Goal: Task Accomplishment & Management: Manage account settings

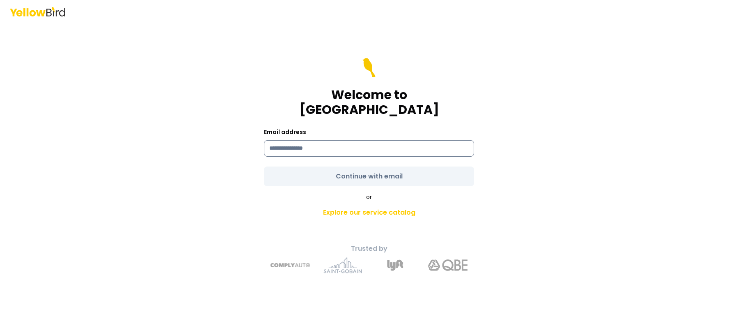
click at [317, 145] on input at bounding box center [369, 148] width 210 height 16
paste input "**********"
type input "**********"
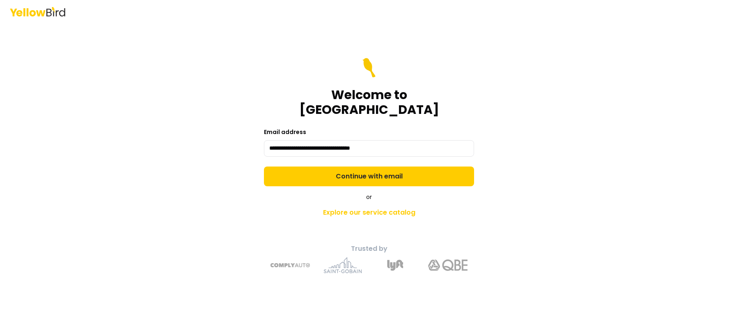
click at [366, 165] on form "**********" at bounding box center [369, 122] width 210 height 128
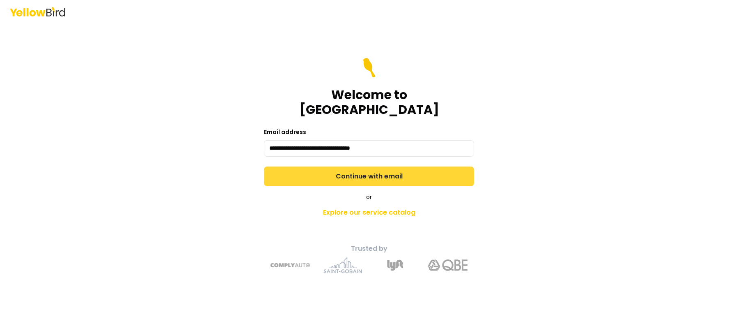
click at [387, 170] on button "Continue with email" at bounding box center [369, 176] width 210 height 20
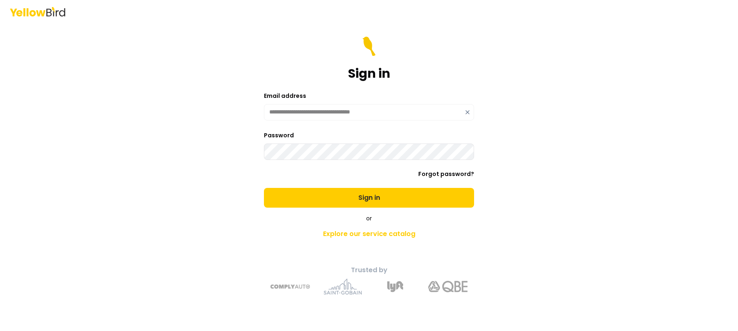
click at [264, 188] on button "Sign in" at bounding box center [369, 198] width 210 height 20
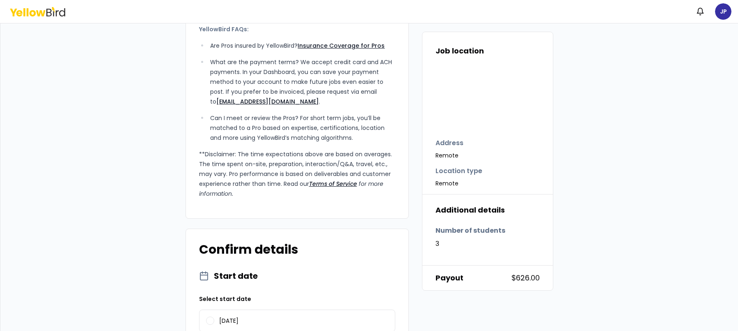
scroll to position [279, 0]
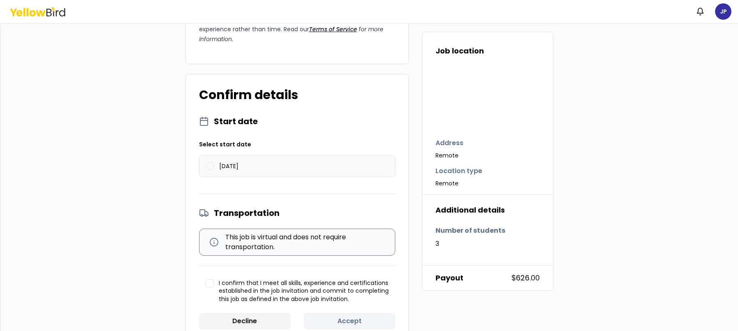
click at [212, 155] on label "08/12/2025" at bounding box center [297, 165] width 195 height 21
click at [212, 162] on button "08/12/2025" at bounding box center [210, 166] width 8 height 8
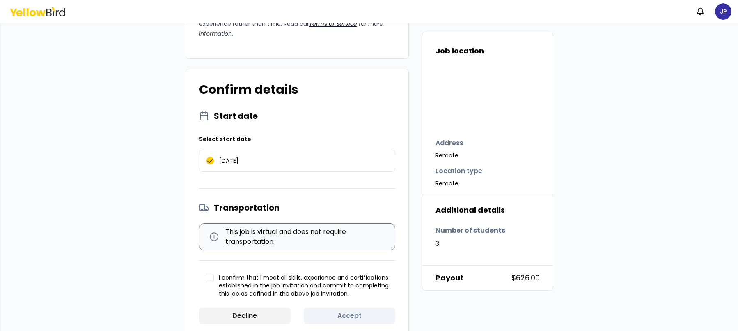
scroll to position [286, 0]
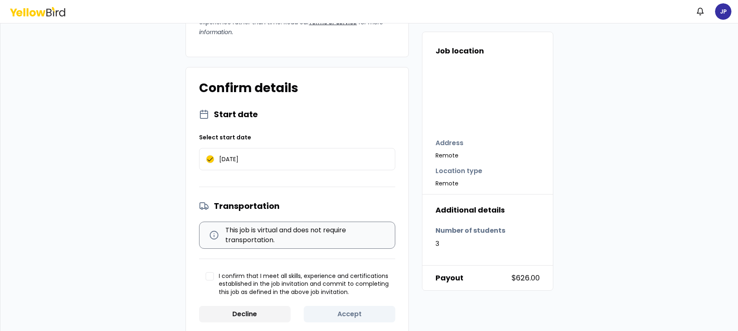
click at [206, 272] on button "I confirm that I meet all skills, experience and certifications established in …" at bounding box center [210, 276] width 8 height 8
click at [331, 305] on button "Accept" at bounding box center [350, 313] width 92 height 16
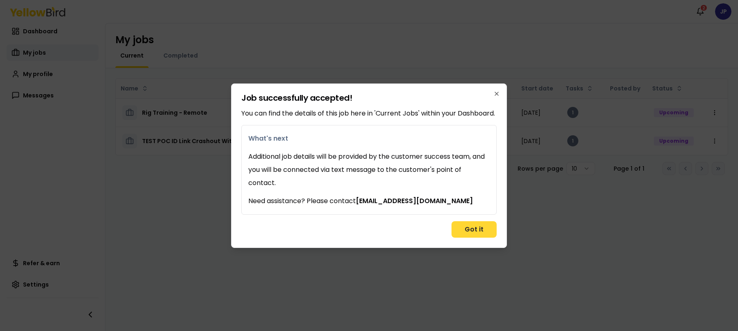
click at [467, 235] on button "Got it" at bounding box center [474, 229] width 45 height 16
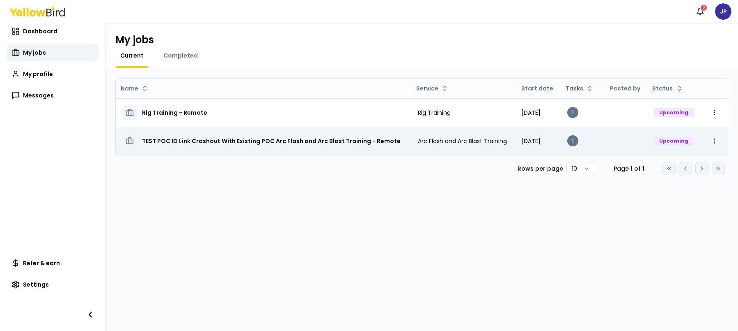
click at [194, 149] on td "TEST POC ID Link Crashout With Existing POC Arc Flash and Arc Blast Training - …" at bounding box center [264, 140] width 296 height 28
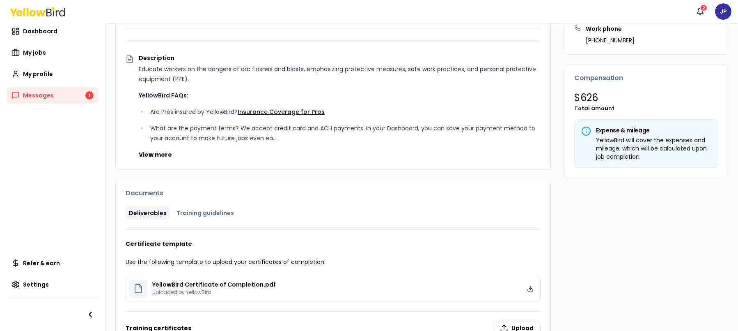
scroll to position [106, 0]
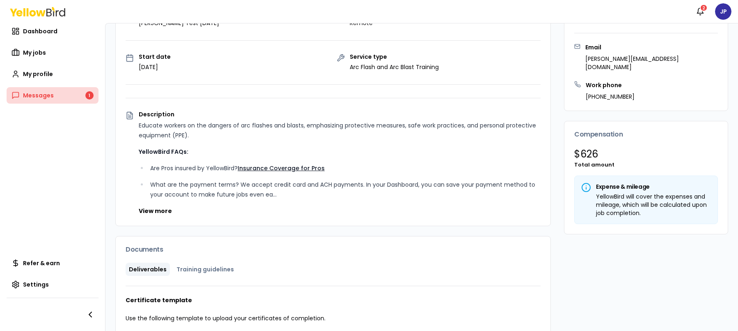
click at [69, 96] on link "Messages 1" at bounding box center [53, 95] width 92 height 16
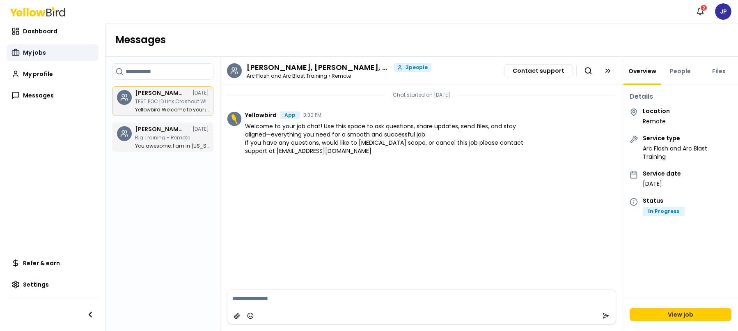
click at [44, 55] on span "My jobs" at bounding box center [34, 52] width 23 height 8
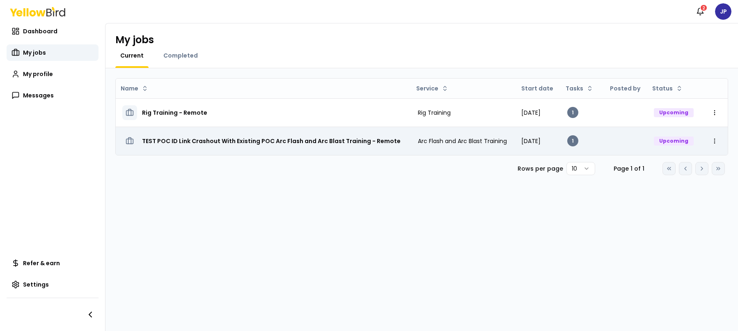
click at [245, 133] on h3 "TEST POC ID Link Crashout With Existing POC Arc Flash and Arc Blast Training - …" at bounding box center [271, 140] width 259 height 15
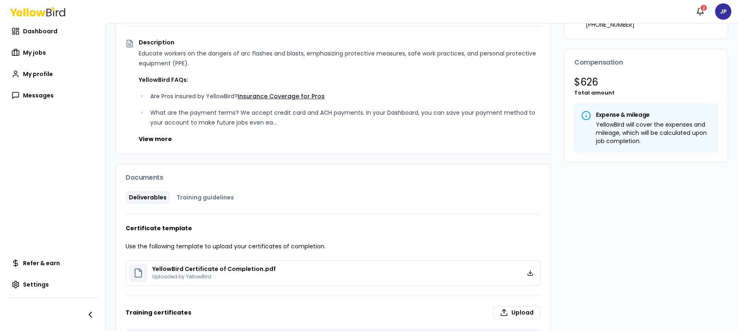
scroll to position [2, 0]
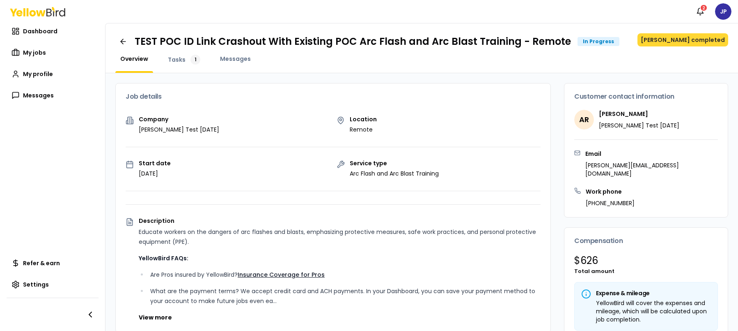
click at [679, 41] on button "[PERSON_NAME] completed" at bounding box center [683, 39] width 91 height 13
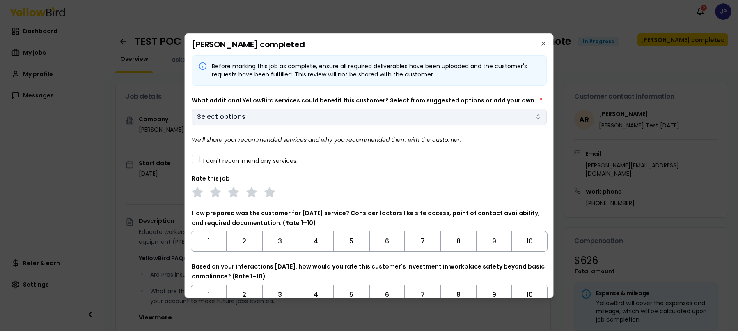
click at [316, 119] on body "Notifications 2 JP Dashboard My jobs My profile Messages Refer & earn Settings …" at bounding box center [369, 165] width 738 height 331
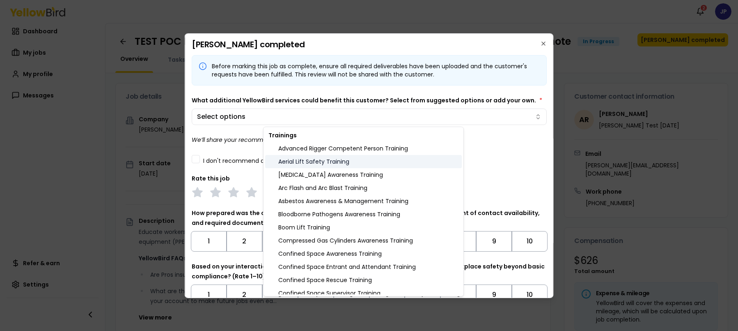
click at [319, 160] on div "Aerial Lift Safety Training" at bounding box center [363, 161] width 197 height 13
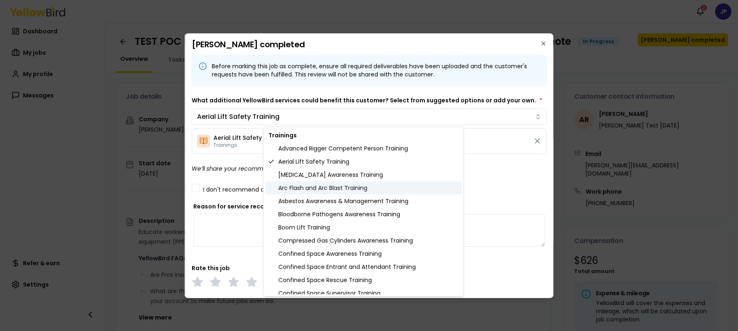
click at [336, 192] on div "Arc Flash and Arc Blast Training" at bounding box center [363, 187] width 197 height 13
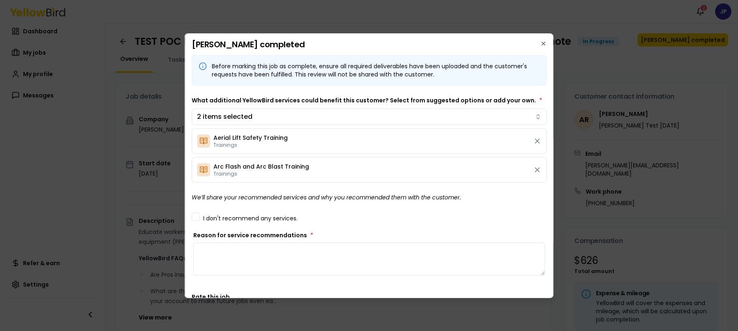
click at [502, 194] on body "Notifications 2 JP Dashboard My jobs My profile Messages Refer & earn Settings …" at bounding box center [369, 165] width 738 height 331
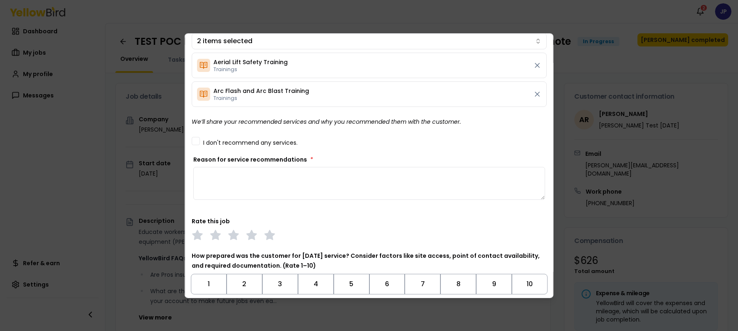
click at [271, 184] on textarea "Reason for service recommendations *" at bounding box center [369, 183] width 352 height 33
type textarea "**********"
click at [256, 235] on icon at bounding box center [251, 234] width 11 height 11
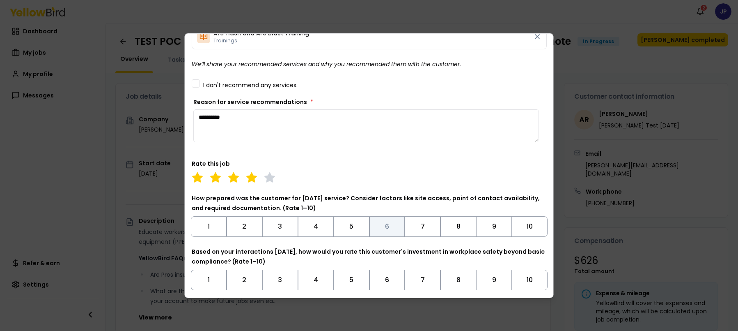
scroll to position [140, 0]
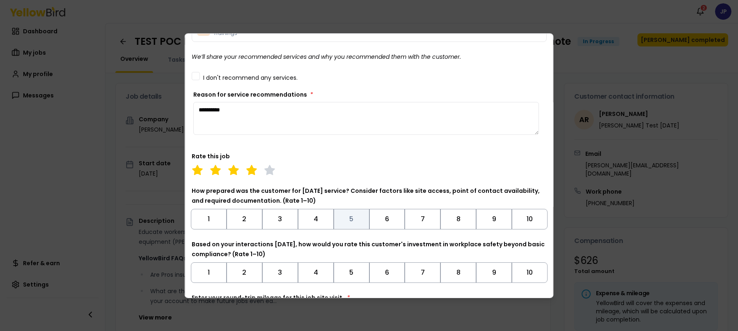
click at [350, 218] on button "5" at bounding box center [351, 219] width 36 height 21
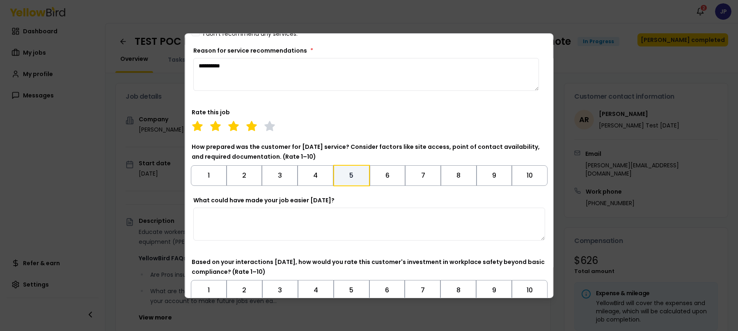
scroll to position [266, 0]
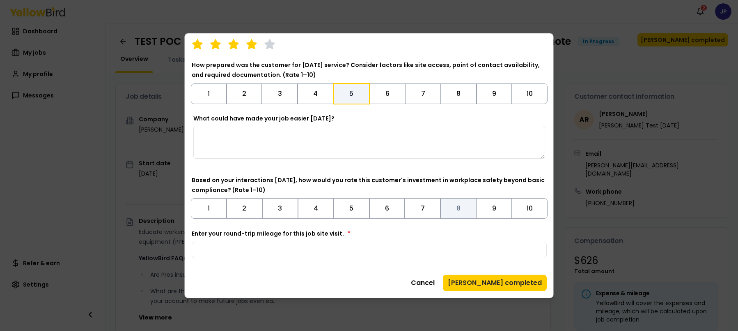
click at [447, 216] on button "8" at bounding box center [459, 208] width 36 height 21
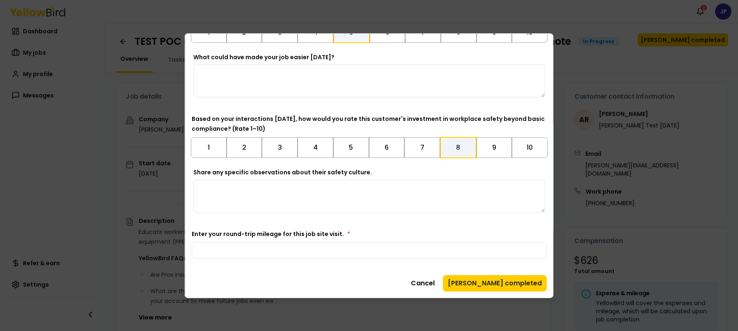
scroll to position [328, 0]
click at [354, 252] on input "Enter your round-trip mileage for this job site visit. *" at bounding box center [369, 249] width 355 height 16
type input "*"
click at [499, 284] on button "Mark job completed" at bounding box center [495, 282] width 104 height 16
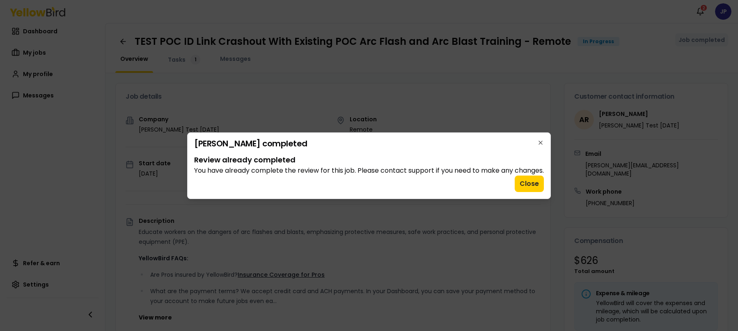
scroll to position [0, 0]
